Goal: Task Accomplishment & Management: Manage account settings

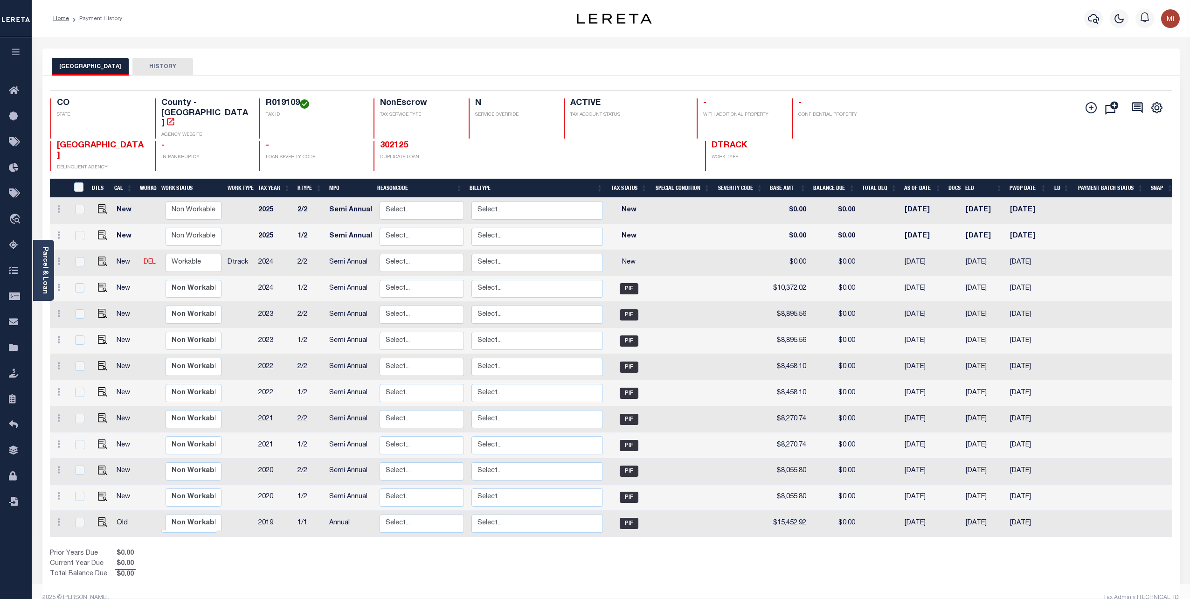
click at [14, 56] on icon "button" at bounding box center [16, 52] width 11 height 8
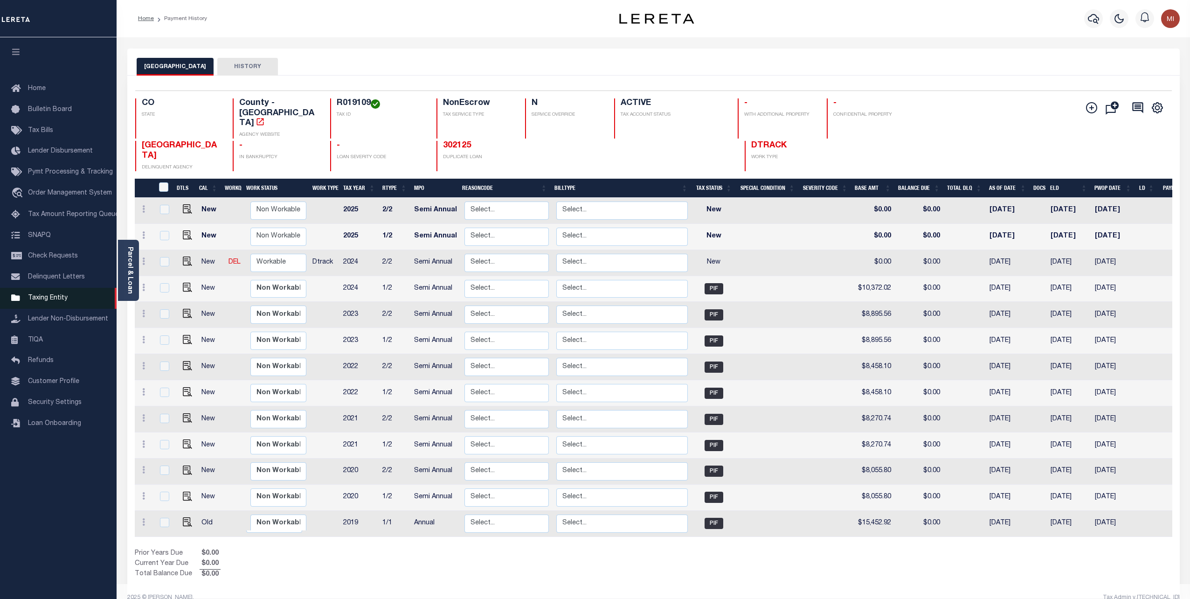
click at [44, 300] on span "Taxing Entity" at bounding box center [48, 298] width 40 height 7
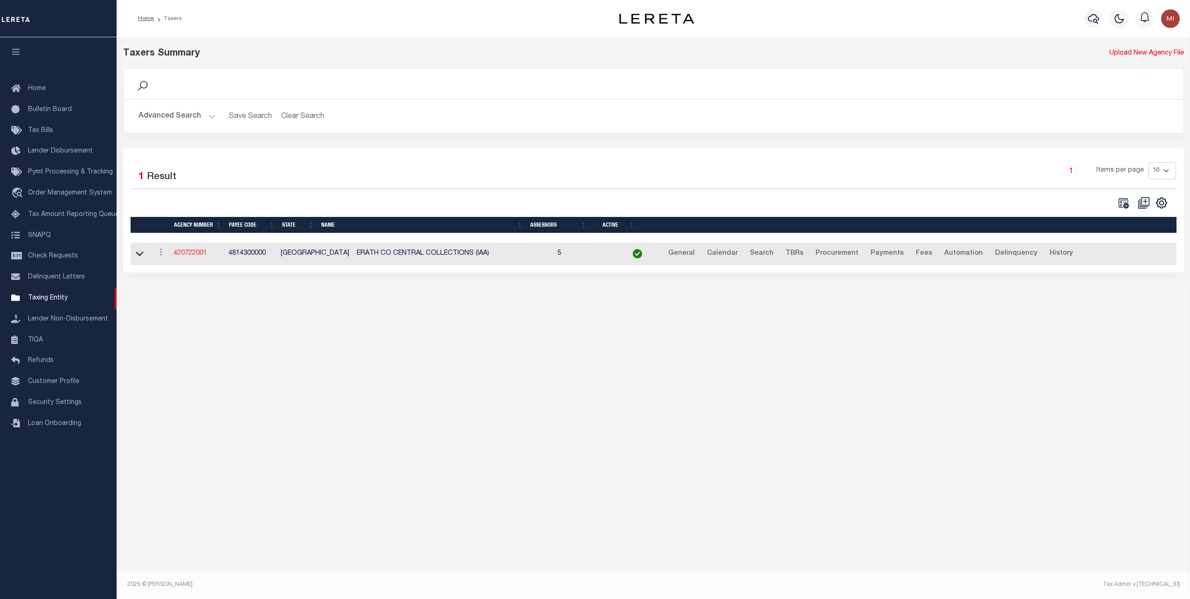
click at [193, 254] on link "420722001" at bounding box center [190, 253] width 34 height 7
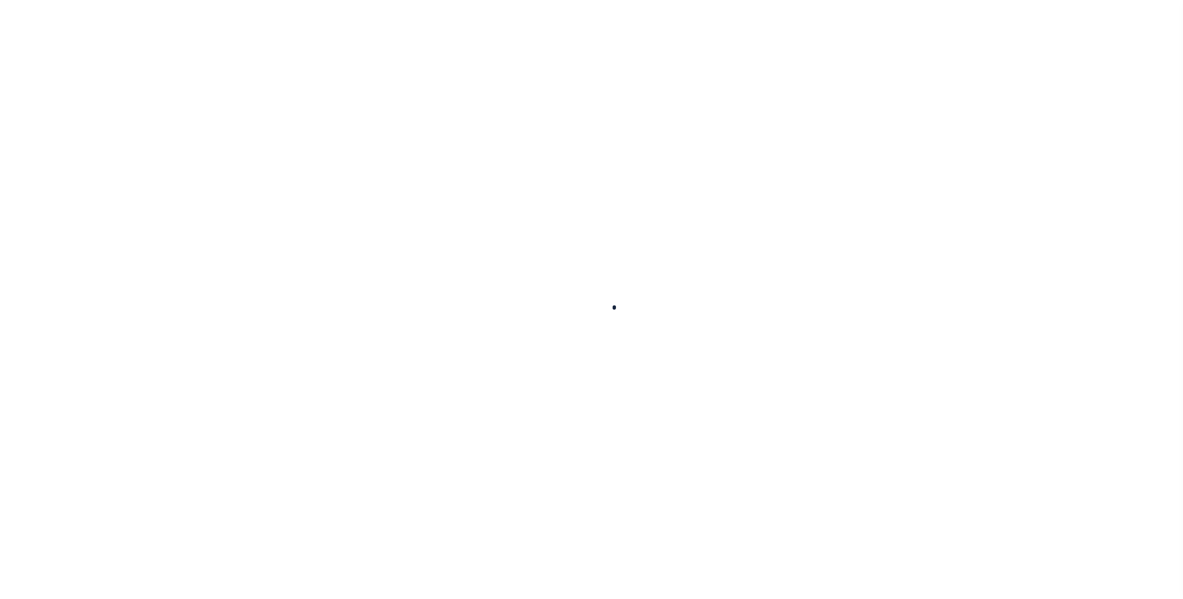
select select
checkbox input "false"
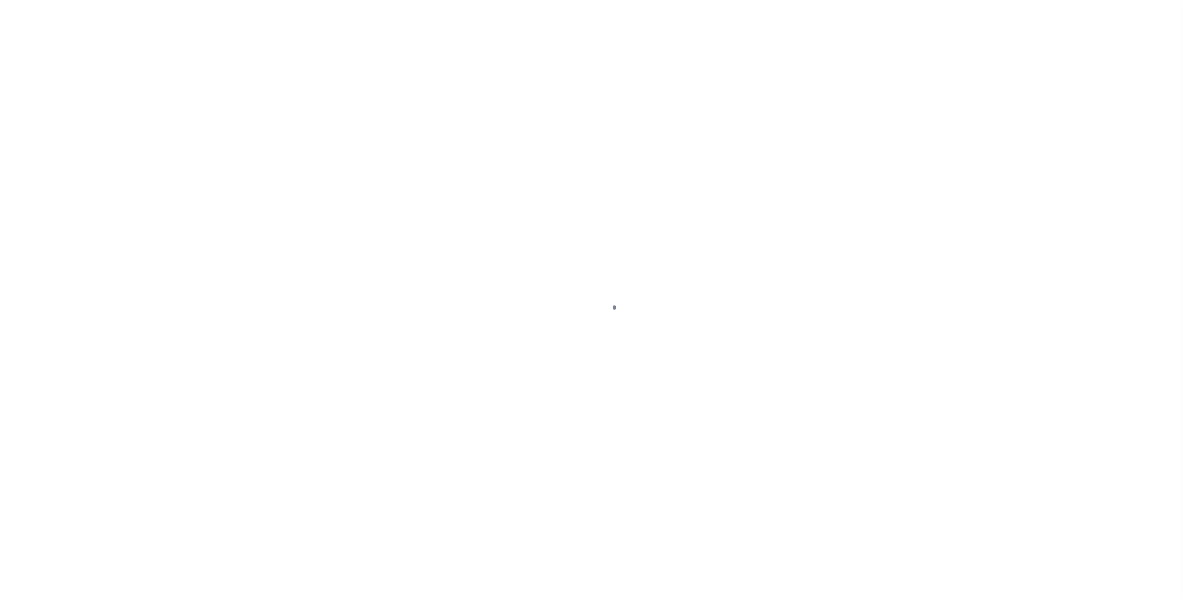
checkbox input "false"
type input "4814300000"
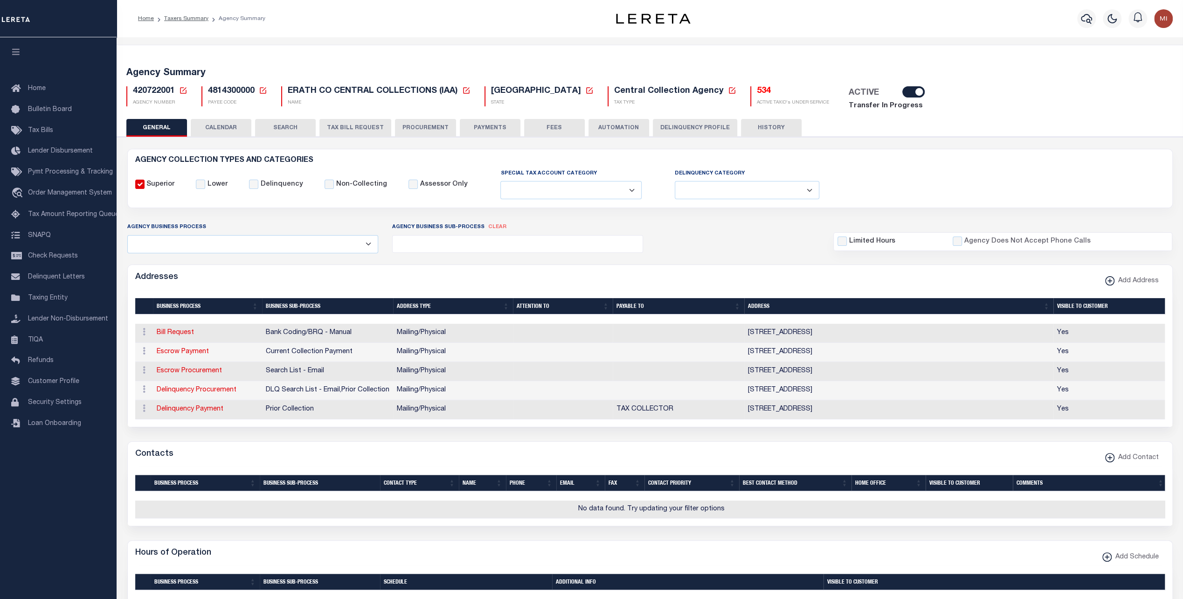
click at [346, 132] on button "TAX BILL REQUEST" at bounding box center [355, 128] width 72 height 18
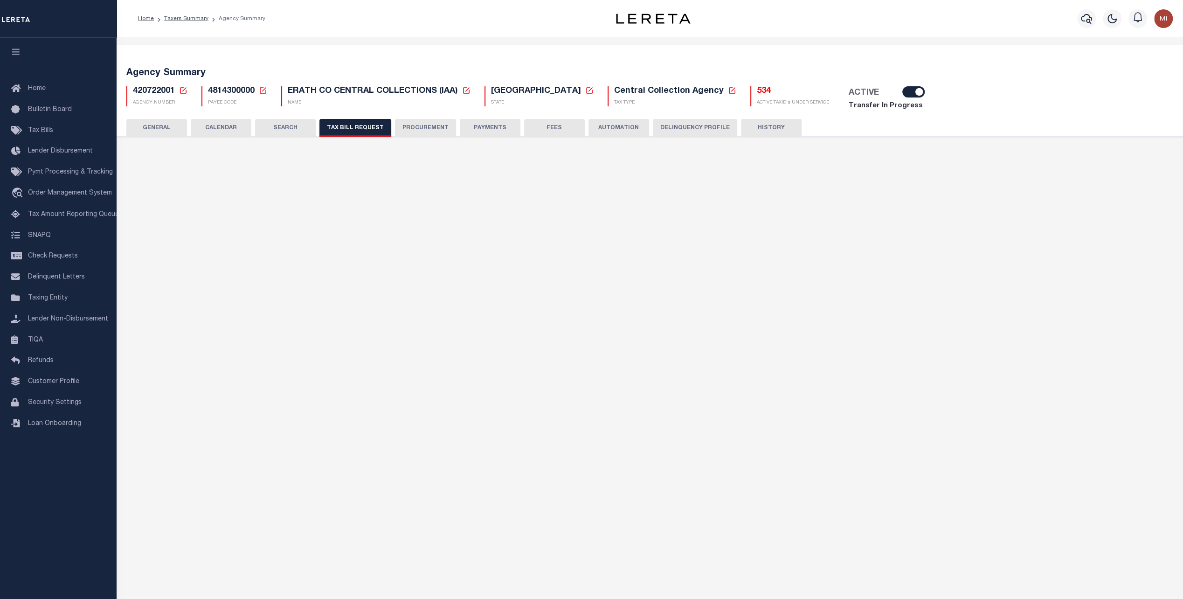
select select "29"
checkbox input "false"
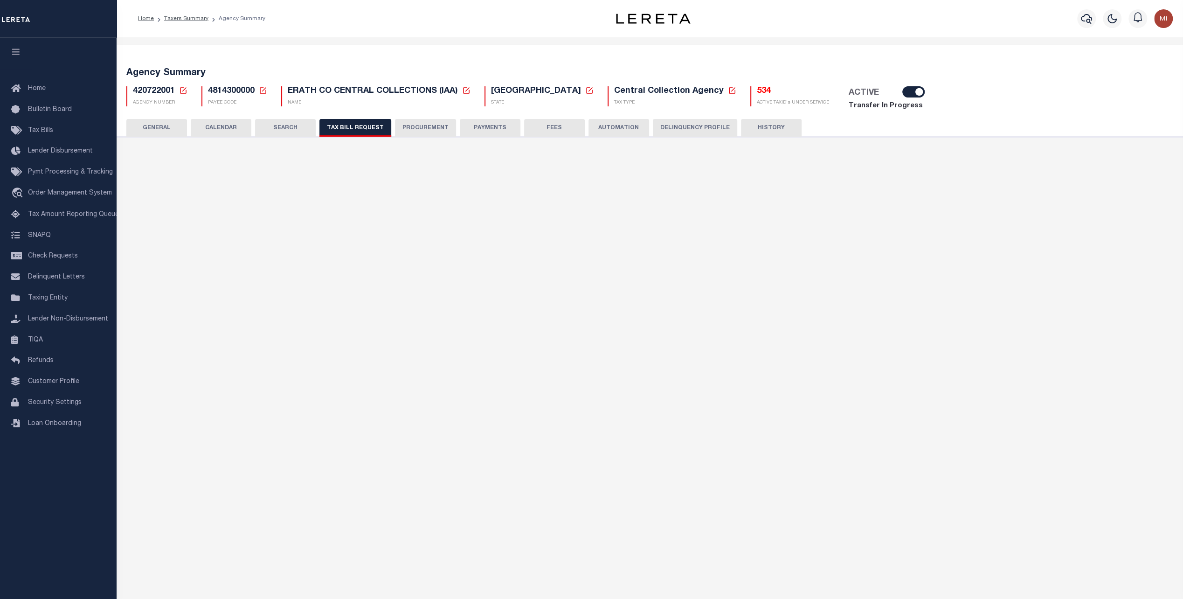
select select "20"
select select "false"
select select
select select "4800143000"
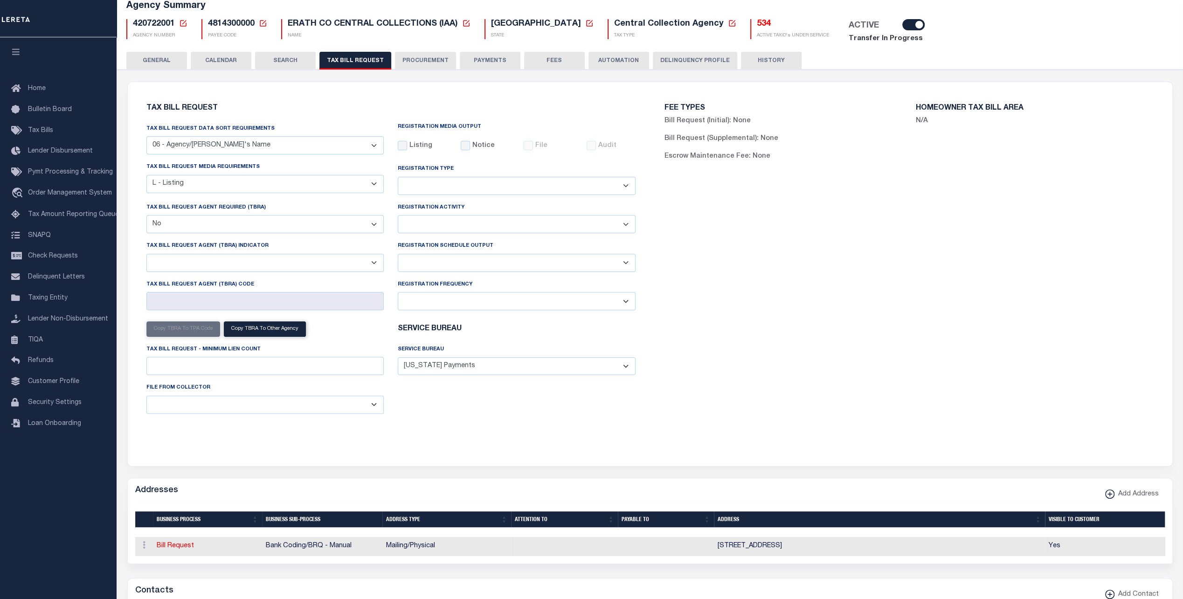
scroll to position [93, 0]
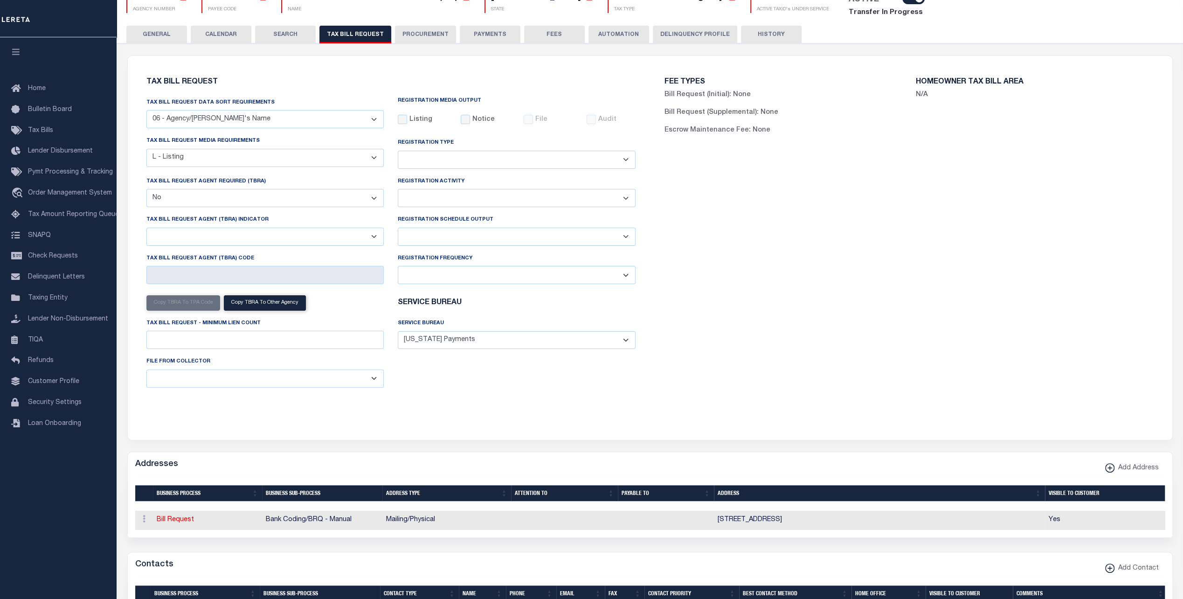
click at [433, 239] on select "Delta File Full File" at bounding box center [517, 237] width 238 height 18
select select "1"
click at [398, 228] on select "Delta File Full File" at bounding box center [517, 237] width 238 height 18
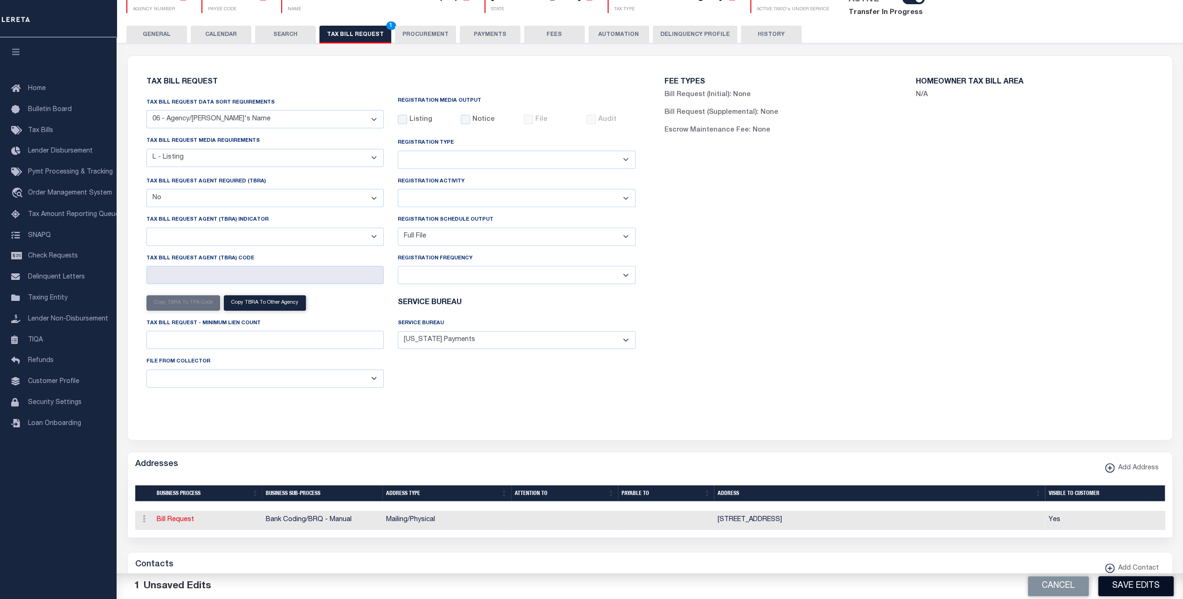
click at [1140, 585] on button "Save Edits" at bounding box center [1136, 586] width 76 height 20
click at [1140, 585] on div "Cancel Save Edits" at bounding box center [916, 586] width 533 height 26
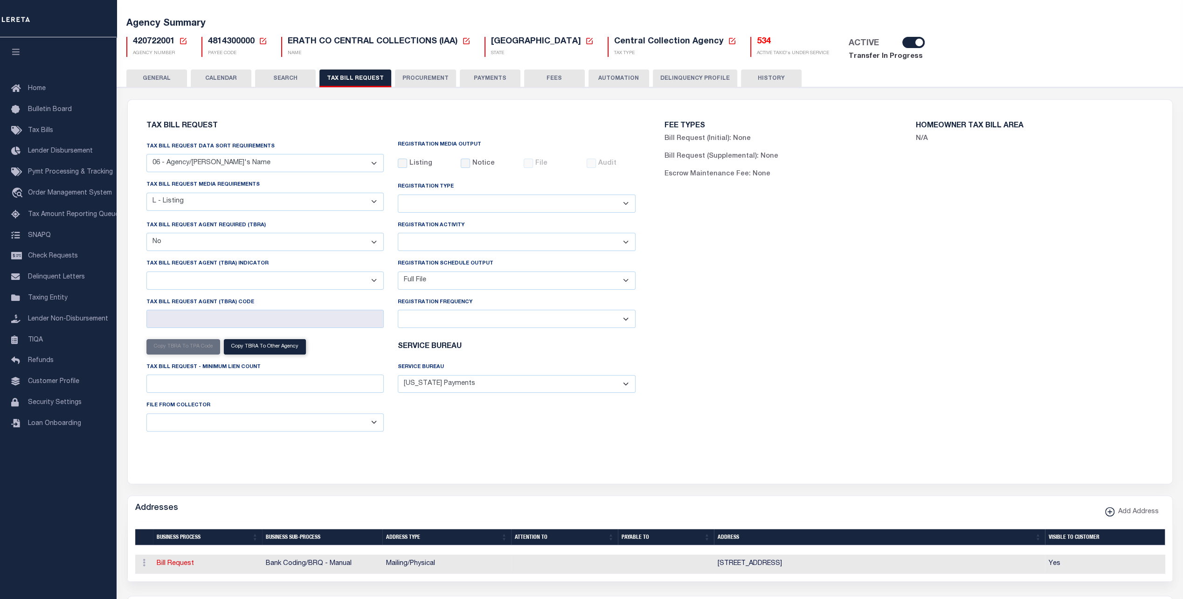
scroll to position [0, 0]
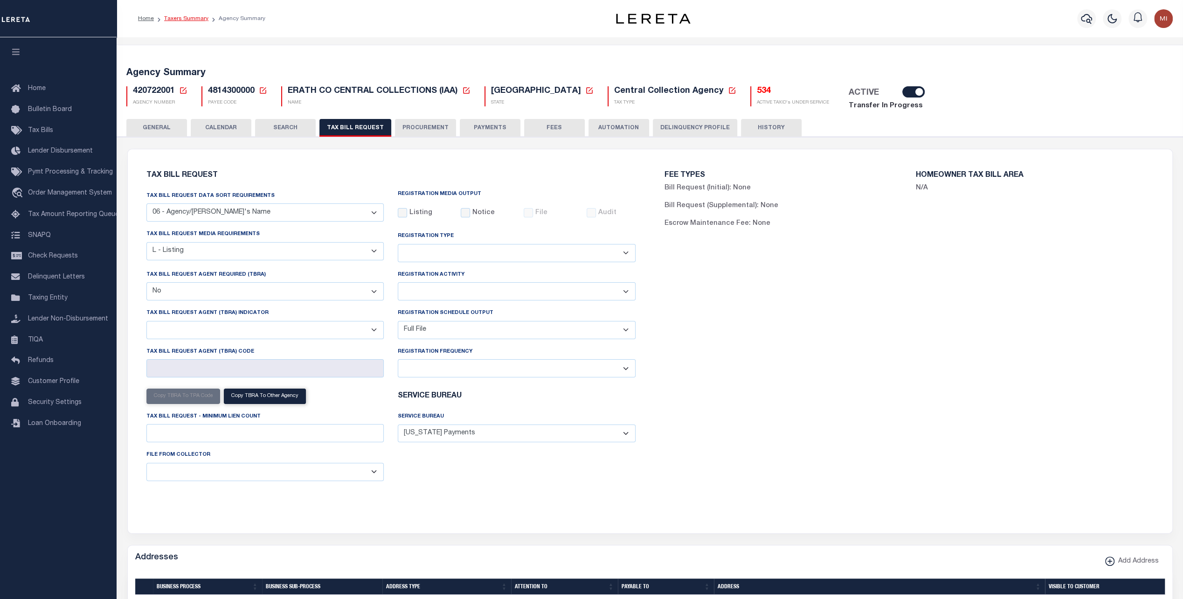
click at [176, 17] on link "Taxers Summary" at bounding box center [186, 19] width 44 height 6
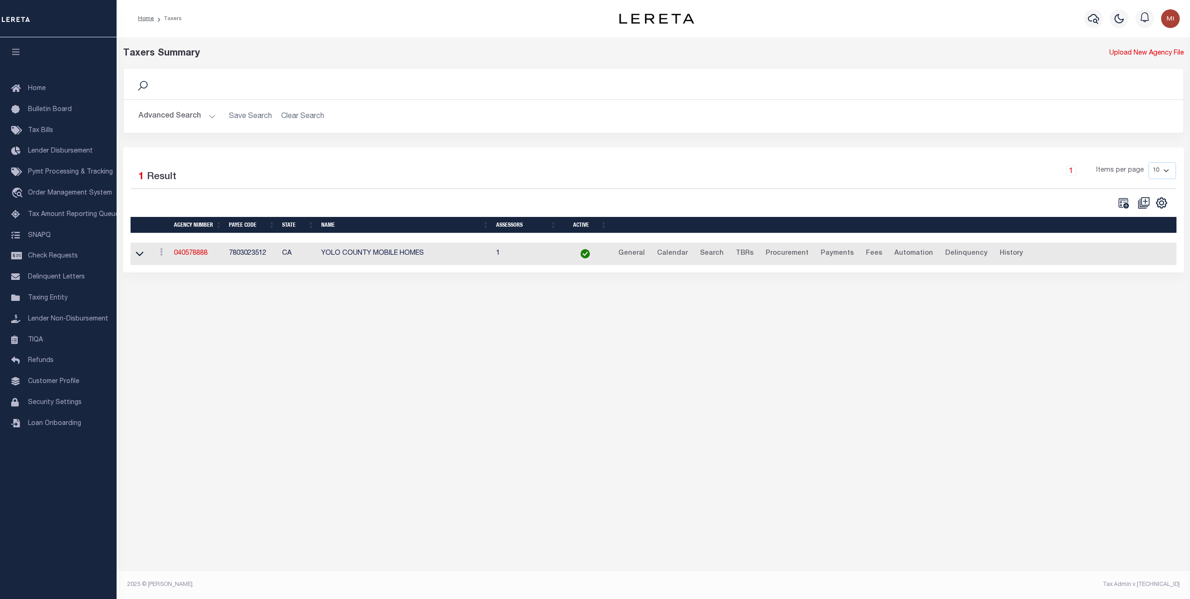
click at [187, 121] on button "Advanced Search" at bounding box center [176, 116] width 77 height 18
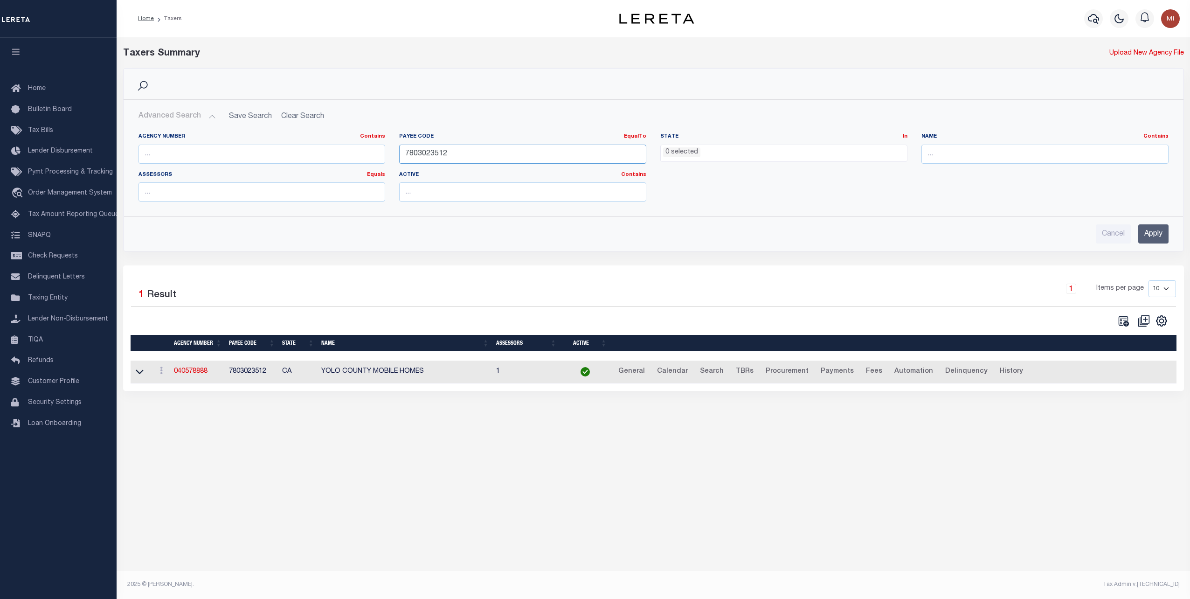
drag, startPoint x: 448, startPoint y: 155, endPoint x: 365, endPoint y: 155, distance: 82.5
click at [365, 155] on div "Agency Number Contains Contains Is Payee Code EqualTo Equals Is Not Equal To Is…" at bounding box center [653, 171] width 1044 height 76
click at [366, 155] on input "text" at bounding box center [261, 154] width 247 height 19
type input "020070000"
click at [1149, 239] on input "Apply" at bounding box center [1153, 233] width 30 height 19
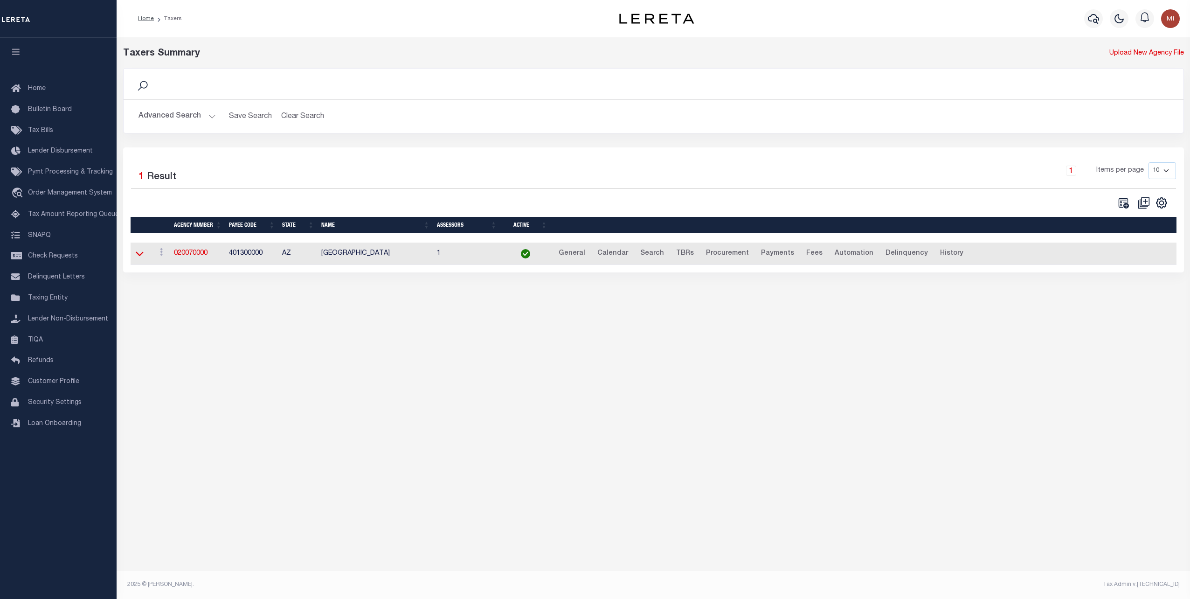
click at [142, 253] on icon at bounding box center [140, 254] width 8 height 5
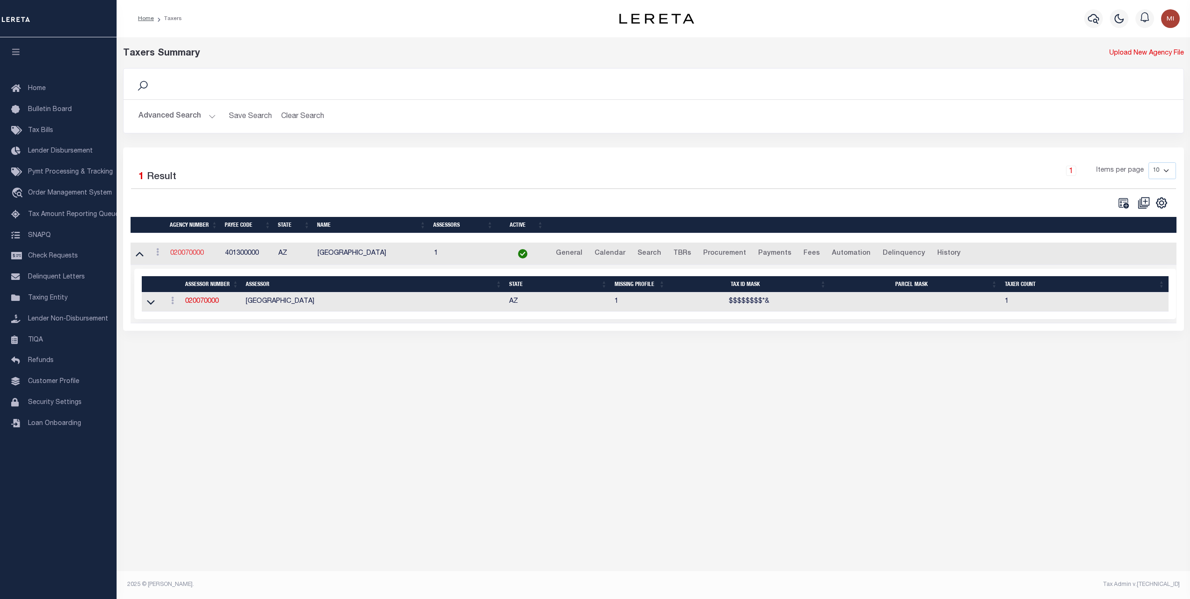
click at [199, 251] on link "020070000" at bounding box center [187, 253] width 34 height 7
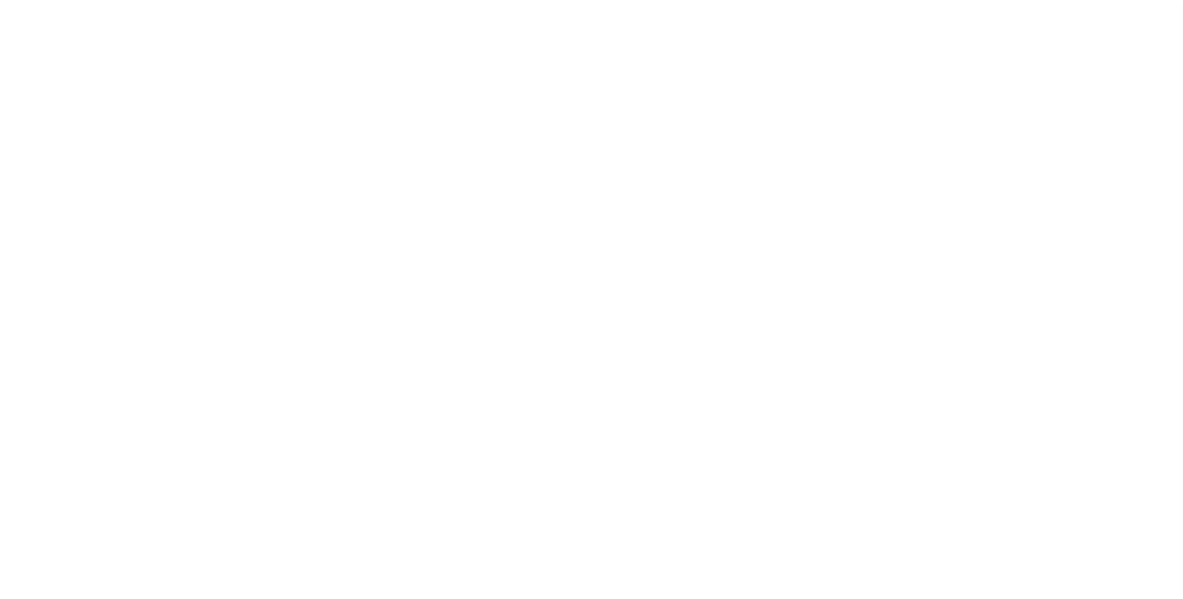
select select
